Goal: Information Seeking & Learning: Learn about a topic

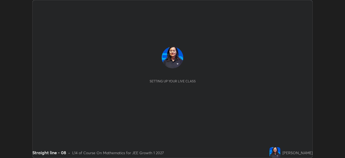
scroll to position [158, 344]
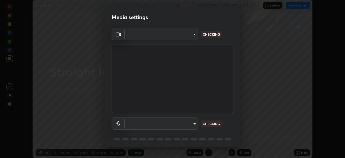
type input "ab575cb34c87f85e5516d662d1ce61e9bdcdf9427f029c366d32db6494063bf2"
type input "ed763d68ec3e2e3c9c4a715b2cda8bbe32e246cc1b8ba6137e6a4bc4c77b2f2c"
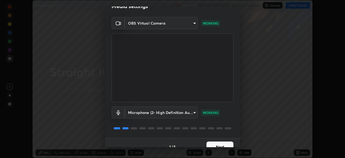
scroll to position [19, 0]
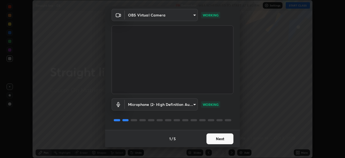
click at [223, 136] on button "Next" at bounding box center [219, 138] width 27 height 11
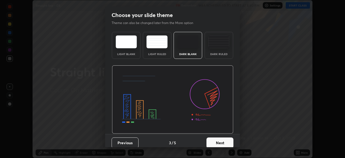
click at [223, 138] on button "Next" at bounding box center [219, 142] width 27 height 11
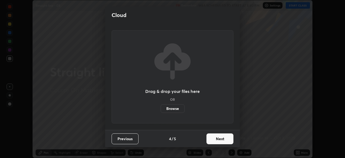
click at [223, 138] on button "Next" at bounding box center [219, 138] width 27 height 11
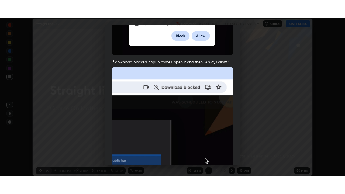
scroll to position [129, 0]
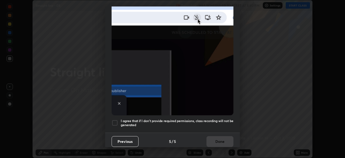
click at [215, 119] on h5 "I agree that if I don't provide required permissions, class recording will not …" at bounding box center [177, 123] width 113 height 8
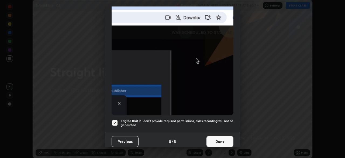
click at [216, 141] on button "Done" at bounding box center [219, 141] width 27 height 11
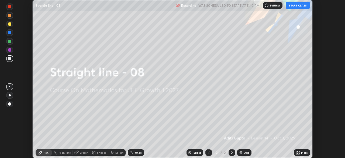
click at [291, 7] on button "START CLASS" at bounding box center [297, 5] width 24 height 6
click at [298, 151] on icon at bounding box center [298, 151] width 1 height 1
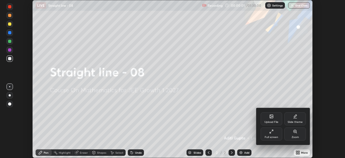
click at [235, 137] on div at bounding box center [172, 79] width 345 height 158
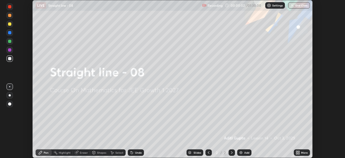
click at [298, 151] on icon at bounding box center [298, 151] width 1 height 1
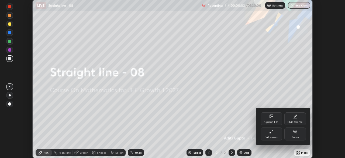
click at [271, 134] on div "Full screen" at bounding box center [271, 133] width 22 height 13
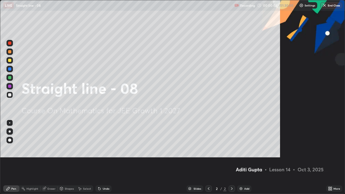
scroll to position [194, 345]
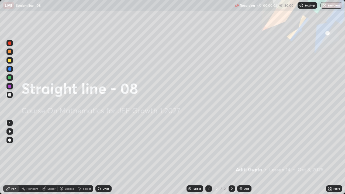
click at [241, 157] on img at bounding box center [241, 188] width 4 height 4
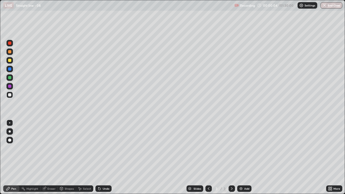
click at [244, 157] on div "Add" at bounding box center [246, 188] width 5 height 3
click at [245, 157] on div "Add" at bounding box center [246, 188] width 5 height 3
click at [246, 157] on div "Add" at bounding box center [246, 188] width 5 height 3
click at [247, 157] on div "Add" at bounding box center [246, 188] width 5 height 3
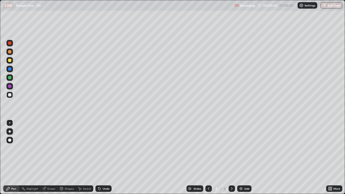
click at [247, 157] on div "Add" at bounding box center [246, 188] width 5 height 3
click at [246, 157] on div "Add" at bounding box center [246, 188] width 5 height 3
click at [248, 157] on div "Add" at bounding box center [246, 188] width 5 height 3
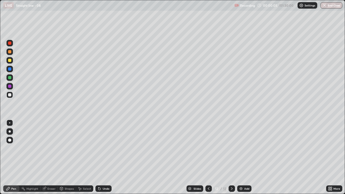
click at [248, 157] on div "Add" at bounding box center [246, 188] width 5 height 3
click at [194, 157] on div "Slides" at bounding box center [197, 188] width 8 height 3
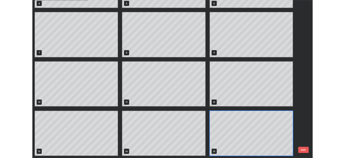
scroll to position [0, 0]
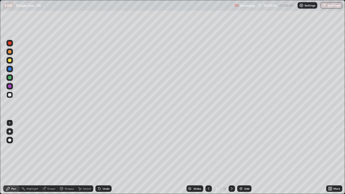
click at [10, 62] on div at bounding box center [9, 60] width 3 height 3
click at [11, 94] on div at bounding box center [9, 94] width 3 height 3
click at [10, 87] on div at bounding box center [9, 86] width 3 height 3
click at [12, 78] on div at bounding box center [9, 77] width 6 height 6
click at [12, 71] on div at bounding box center [9, 69] width 6 height 6
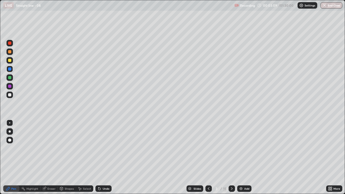
click at [100, 157] on div "Undo" at bounding box center [103, 188] width 16 height 6
click at [10, 97] on div at bounding box center [9, 95] width 6 height 6
click at [9, 69] on div at bounding box center [9, 68] width 3 height 3
click at [12, 53] on div at bounding box center [9, 51] width 6 height 6
click at [106, 157] on div "Undo" at bounding box center [106, 188] width 7 height 3
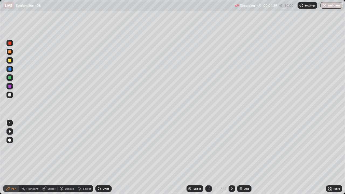
click at [106, 157] on div "Undo" at bounding box center [106, 188] width 7 height 3
click at [9, 97] on div at bounding box center [9, 95] width 6 height 6
click at [231, 157] on icon at bounding box center [231, 188] width 4 height 4
click at [13, 63] on div at bounding box center [9, 60] width 6 height 9
click at [11, 78] on div at bounding box center [9, 77] width 3 height 3
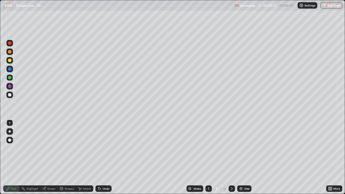
click at [11, 86] on div at bounding box center [9, 86] width 3 height 3
click at [104, 157] on div "Undo" at bounding box center [103, 188] width 16 height 6
click at [103, 157] on div "Undo" at bounding box center [106, 188] width 7 height 3
click at [12, 93] on div at bounding box center [9, 95] width 6 height 6
click at [229, 157] on icon at bounding box center [231, 188] width 4 height 4
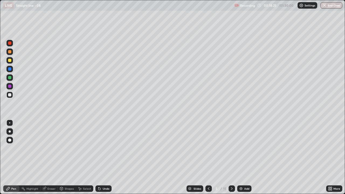
click at [99, 157] on icon at bounding box center [99, 189] width 2 height 2
click at [10, 78] on div at bounding box center [9, 77] width 3 height 3
click at [10, 86] on div at bounding box center [9, 86] width 3 height 3
click at [10, 94] on div at bounding box center [9, 94] width 3 height 3
click at [85, 157] on div "Select" at bounding box center [87, 188] width 8 height 3
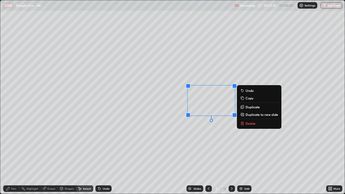
click at [249, 108] on p "Duplicate" at bounding box center [252, 107] width 14 height 4
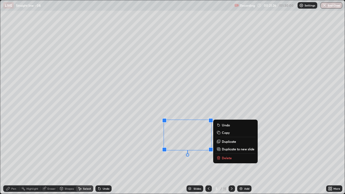
click at [16, 157] on div "Pen" at bounding box center [13, 188] width 5 height 3
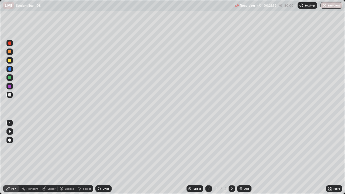
click at [86, 157] on div "Select" at bounding box center [87, 188] width 8 height 3
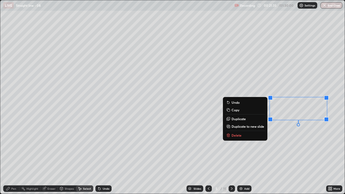
click at [248, 120] on button "Duplicate" at bounding box center [245, 119] width 40 height 6
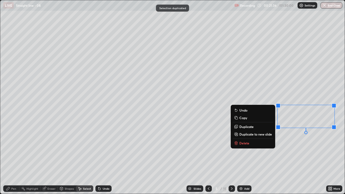
click at [248, 127] on p "Duplicate" at bounding box center [246, 126] width 14 height 4
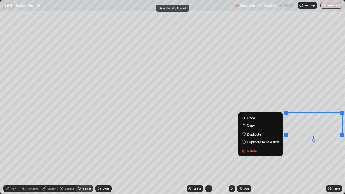
click at [248, 127] on p "Copy" at bounding box center [251, 125] width 8 height 4
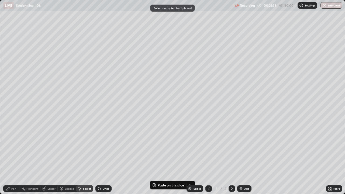
click at [108, 157] on div "Undo" at bounding box center [106, 188] width 7 height 3
click at [103, 157] on div "Undo" at bounding box center [106, 188] width 7 height 3
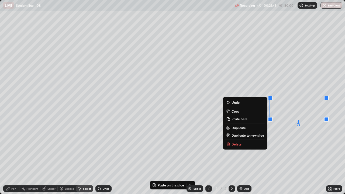
click at [241, 128] on p "Duplicate" at bounding box center [238, 128] width 14 height 4
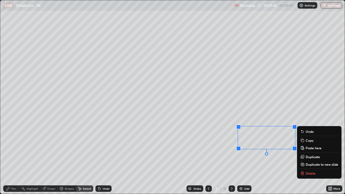
click at [15, 157] on div "Pen" at bounding box center [13, 188] width 5 height 3
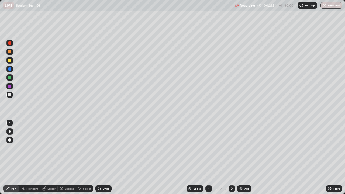
click at [329, 157] on icon at bounding box center [328, 187] width 1 height 1
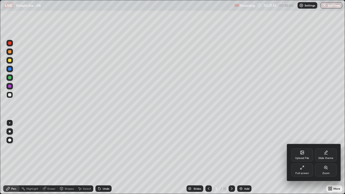
click at [301, 157] on div "Full screen" at bounding box center [302, 169] width 22 height 13
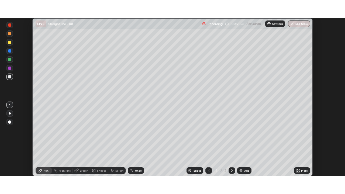
scroll to position [26775, 26588]
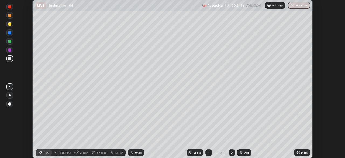
click at [298, 151] on icon at bounding box center [298, 151] width 1 height 1
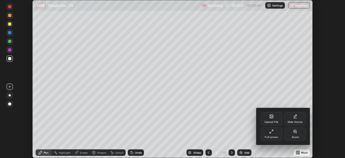
click at [275, 135] on div "Full screen" at bounding box center [270, 136] width 13 height 3
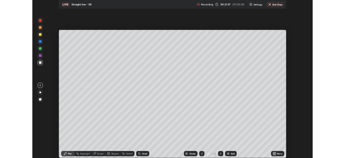
scroll to position [194, 345]
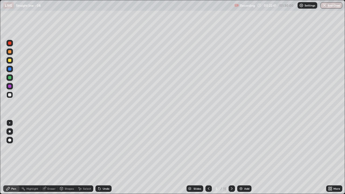
click at [231, 157] on icon at bounding box center [231, 188] width 4 height 4
click at [9, 62] on div at bounding box center [9, 60] width 6 height 6
click at [103, 157] on div "Undo" at bounding box center [106, 188] width 7 height 3
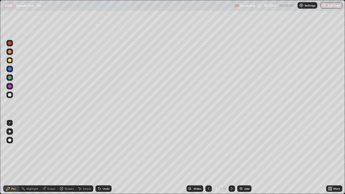
click at [103, 157] on div "Undo" at bounding box center [106, 188] width 7 height 3
click at [98, 157] on icon at bounding box center [98, 187] width 1 height 1
click at [99, 157] on icon at bounding box center [99, 189] width 2 height 2
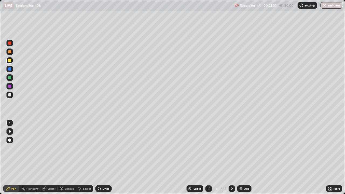
click at [207, 157] on div at bounding box center [208, 188] width 6 height 6
click at [231, 157] on icon at bounding box center [231, 188] width 4 height 4
click at [10, 96] on div at bounding box center [9, 94] width 3 height 3
click at [229, 157] on div at bounding box center [231, 188] width 6 height 6
click at [10, 69] on div at bounding box center [9, 68] width 3 height 3
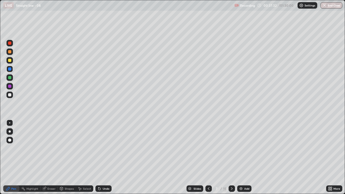
click at [10, 96] on div at bounding box center [9, 94] width 3 height 3
click at [9, 86] on div at bounding box center [9, 86] width 3 height 3
click at [106, 157] on div "Undo" at bounding box center [106, 188] width 7 height 3
click at [104, 157] on div "Undo" at bounding box center [106, 188] width 7 height 3
click at [11, 96] on div at bounding box center [9, 94] width 3 height 3
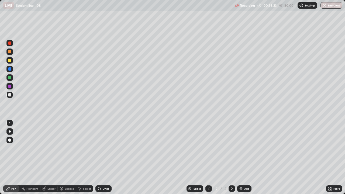
click at [12, 86] on div at bounding box center [9, 86] width 6 height 6
click at [9, 95] on div at bounding box center [9, 94] width 3 height 3
click at [231, 157] on icon at bounding box center [231, 188] width 4 height 4
click at [10, 60] on div at bounding box center [9, 60] width 3 height 3
click at [10, 97] on div at bounding box center [9, 95] width 6 height 6
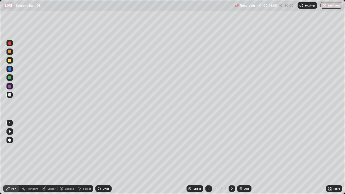
click at [10, 86] on div at bounding box center [9, 86] width 3 height 3
click at [10, 69] on div at bounding box center [9, 68] width 3 height 3
click at [102, 157] on div "Undo" at bounding box center [103, 188] width 16 height 6
click at [103, 157] on div "Undo" at bounding box center [103, 188] width 16 height 6
click at [64, 157] on div "Shapes" at bounding box center [67, 188] width 18 height 6
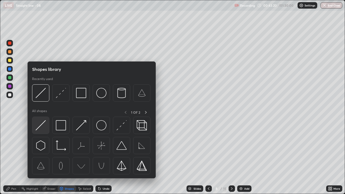
click at [43, 128] on img at bounding box center [41, 125] width 10 height 10
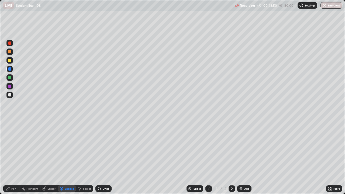
click at [10, 96] on div at bounding box center [9, 94] width 3 height 3
click at [106, 157] on div "Undo" at bounding box center [106, 188] width 7 height 3
click at [16, 157] on div "Pen" at bounding box center [13, 188] width 5 height 3
click at [10, 78] on div at bounding box center [9, 77] width 3 height 3
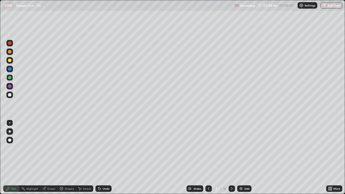
click at [11, 95] on div at bounding box center [9, 94] width 3 height 3
click at [103, 157] on div "Undo" at bounding box center [103, 188] width 16 height 6
click at [103, 157] on div "Undo" at bounding box center [106, 188] width 7 height 3
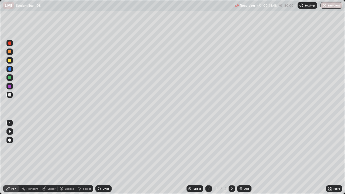
click at [103, 157] on div "Undo" at bounding box center [106, 188] width 7 height 3
click at [103, 157] on div "Undo" at bounding box center [103, 188] width 16 height 6
click at [102, 157] on div "Undo" at bounding box center [103, 188] width 16 height 6
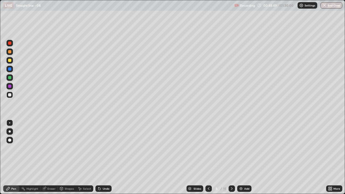
click at [102, 157] on div "Undo" at bounding box center [103, 188] width 16 height 6
click at [103, 157] on div "Undo" at bounding box center [106, 188] width 7 height 3
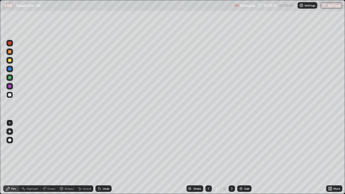
click at [331, 157] on icon at bounding box center [330, 187] width 1 height 1
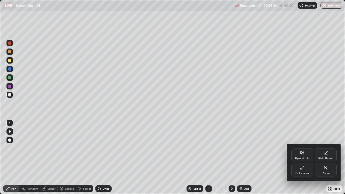
click at [296, 157] on div "Full screen" at bounding box center [302, 169] width 22 height 13
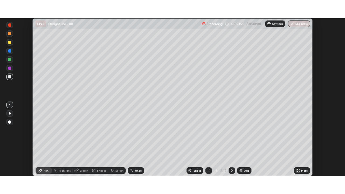
scroll to position [26775, 26588]
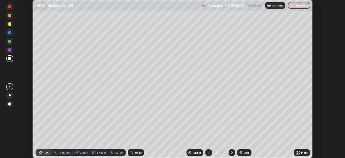
click at [297, 152] on icon at bounding box center [296, 151] width 1 height 1
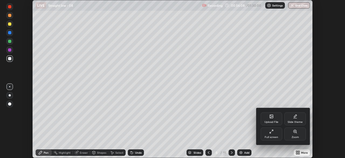
click at [268, 136] on div "Full screen" at bounding box center [270, 136] width 13 height 3
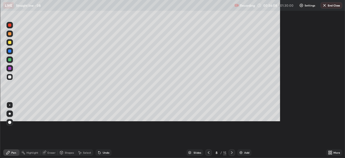
scroll to position [194, 345]
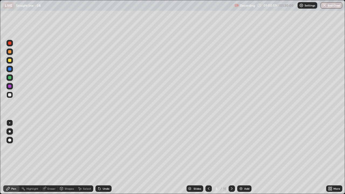
click at [10, 61] on div at bounding box center [9, 60] width 3 height 3
click at [10, 95] on div at bounding box center [9, 94] width 3 height 3
click at [50, 157] on div "Eraser" at bounding box center [51, 188] width 8 height 3
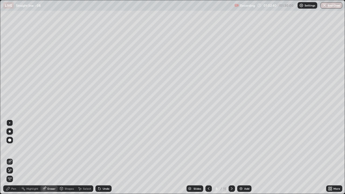
click at [13, 157] on div "Pen" at bounding box center [13, 188] width 5 height 3
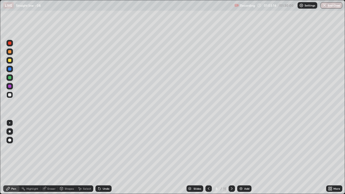
click at [84, 157] on div "Select" at bounding box center [87, 188] width 8 height 3
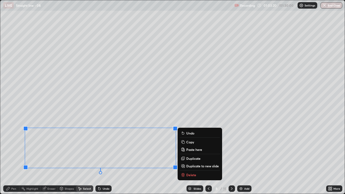
click at [189, 157] on p "Duplicate to new slide" at bounding box center [202, 166] width 33 height 4
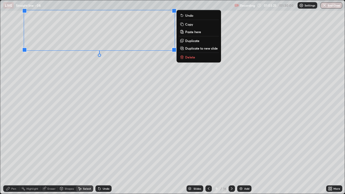
click at [11, 157] on div "Pen" at bounding box center [11, 188] width 16 height 6
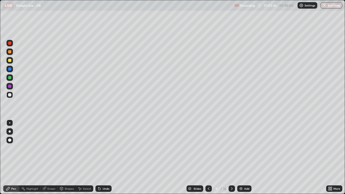
click at [10, 79] on div at bounding box center [9, 77] width 3 height 3
click at [329, 157] on icon at bounding box center [328, 187] width 1 height 1
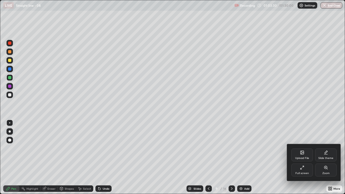
click at [299, 157] on div "Full screen" at bounding box center [301, 173] width 13 height 3
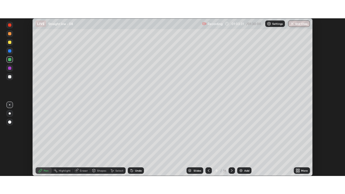
scroll to position [26775, 26588]
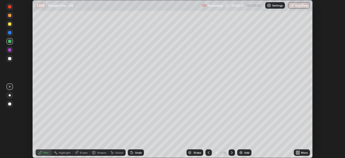
click at [301, 152] on div "More" at bounding box center [304, 152] width 7 height 3
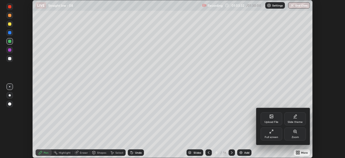
click at [269, 133] on div "Full screen" at bounding box center [271, 133] width 22 height 13
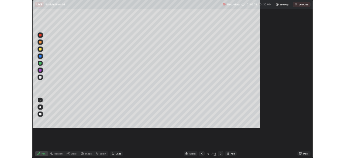
scroll to position [194, 345]
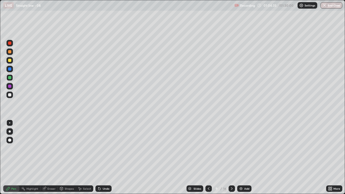
click at [10, 96] on div at bounding box center [9, 94] width 3 height 3
click at [106, 157] on div "Undo" at bounding box center [103, 188] width 16 height 6
click at [107, 157] on div "Undo" at bounding box center [103, 188] width 16 height 6
click at [106, 157] on div "Undo" at bounding box center [103, 188] width 16 height 6
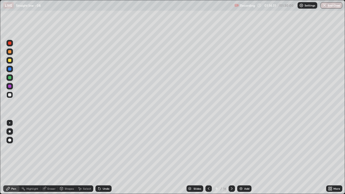
click at [105, 157] on div "Undo" at bounding box center [106, 188] width 7 height 3
click at [105, 157] on div "Undo" at bounding box center [103, 188] width 16 height 6
click at [231, 157] on icon at bounding box center [231, 188] width 4 height 4
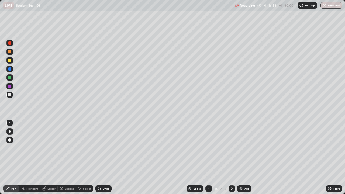
click at [208, 157] on icon at bounding box center [208, 188] width 4 height 4
click at [329, 157] on icon at bounding box center [328, 187] width 1 height 1
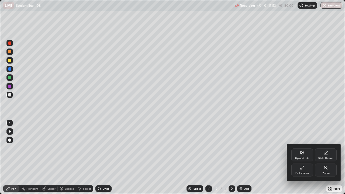
click at [297, 157] on div "Full screen" at bounding box center [302, 169] width 22 height 13
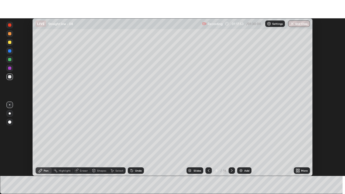
scroll to position [26775, 26588]
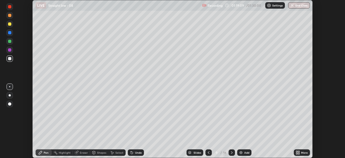
click at [298, 151] on icon at bounding box center [298, 151] width 1 height 1
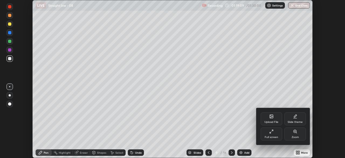
click at [272, 134] on div "Full screen" at bounding box center [271, 133] width 22 height 13
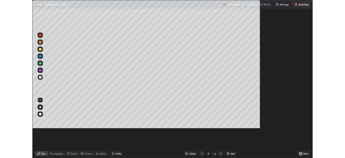
scroll to position [194, 345]
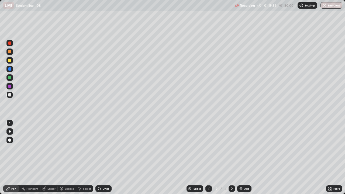
click at [231, 157] on icon at bounding box center [231, 188] width 4 height 4
click at [208, 157] on icon at bounding box center [208, 188] width 4 height 4
click at [230, 157] on icon at bounding box center [231, 188] width 4 height 4
click at [206, 157] on div at bounding box center [208, 188] width 6 height 11
click at [241, 157] on img at bounding box center [241, 188] width 4 height 4
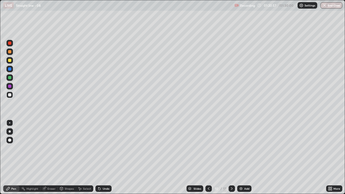
click at [208, 157] on icon at bounding box center [208, 188] width 4 height 4
click at [231, 157] on icon at bounding box center [232, 188] width 2 height 3
click at [103, 157] on div "Undo" at bounding box center [103, 188] width 16 height 6
click at [101, 157] on div "Undo" at bounding box center [103, 188] width 16 height 6
click at [207, 157] on icon at bounding box center [208, 188] width 4 height 4
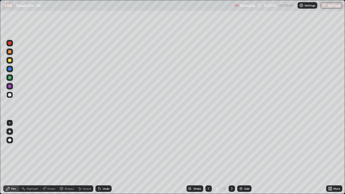
click at [209, 157] on div at bounding box center [208, 188] width 6 height 11
click at [231, 157] on icon at bounding box center [231, 188] width 4 height 4
click at [208, 157] on icon at bounding box center [208, 188] width 4 height 4
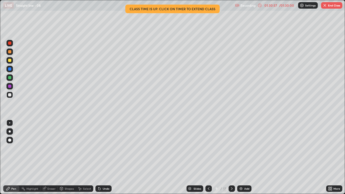
click at [332, 6] on button "End Class" at bounding box center [331, 5] width 21 height 6
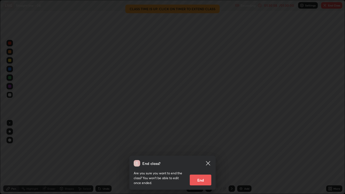
click at [325, 87] on div "End class? Are you sure you want to end the class? You won’t be able to edit on…" at bounding box center [172, 97] width 345 height 194
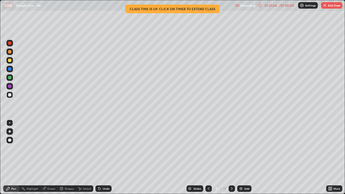
click at [231, 157] on icon at bounding box center [231, 188] width 4 height 4
click at [208, 157] on icon at bounding box center [208, 188] width 4 height 4
click at [233, 157] on div at bounding box center [231, 188] width 6 height 11
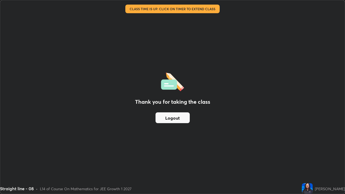
click at [228, 145] on div "Thank you for taking the class Logout" at bounding box center [172, 96] width 344 height 193
click at [222, 146] on div "Thank you for taking the class Logout" at bounding box center [172, 96] width 344 height 193
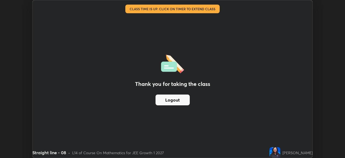
scroll to position [26775, 26588]
